Goal: Task Accomplishment & Management: Complete application form

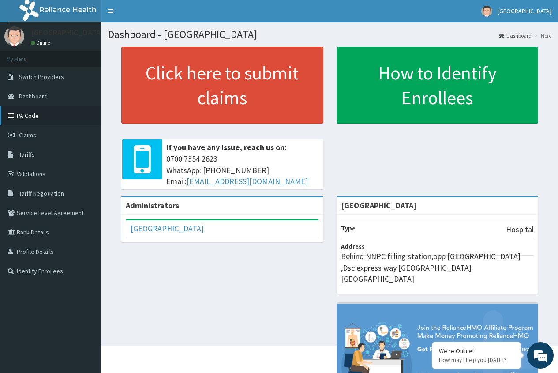
click at [44, 116] on link "PA Code" at bounding box center [50, 115] width 101 height 19
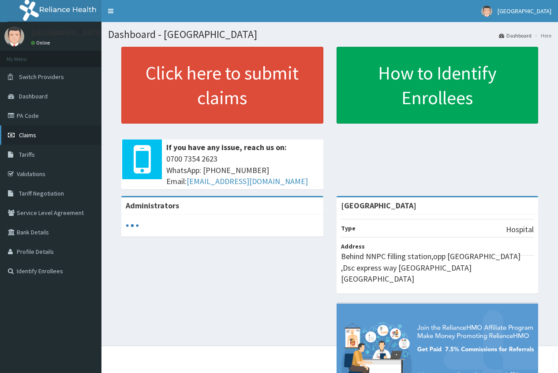
click at [29, 135] on span "Claims" at bounding box center [27, 135] width 17 height 8
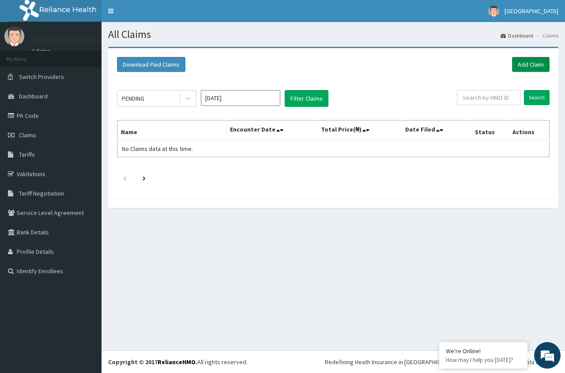
click at [527, 66] on link "Add Claim" at bounding box center [530, 64] width 37 height 15
